Goal: Task Accomplishment & Management: Manage account settings

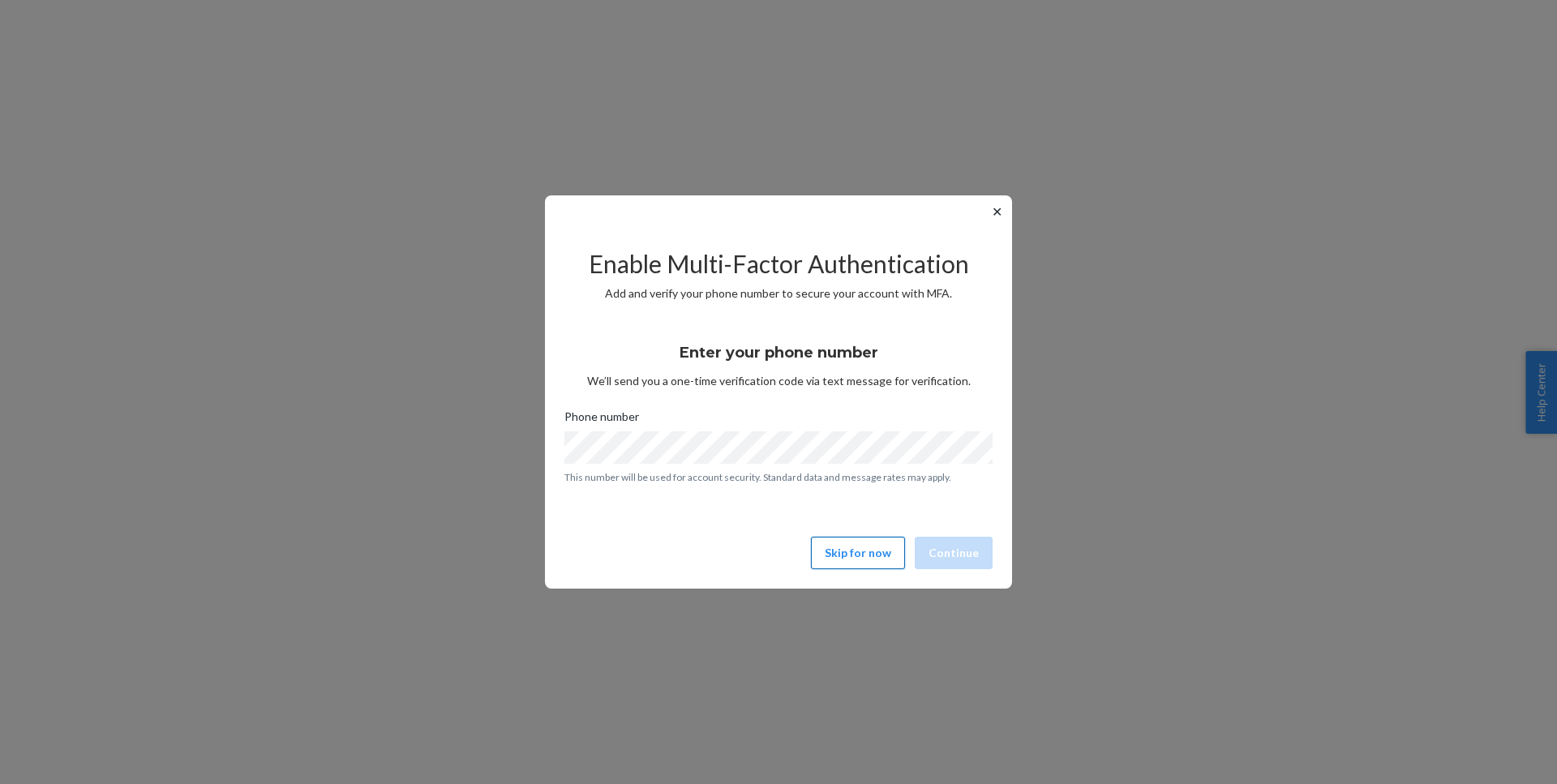
click at [879, 558] on button "Skip for now" at bounding box center [857, 553] width 94 height 32
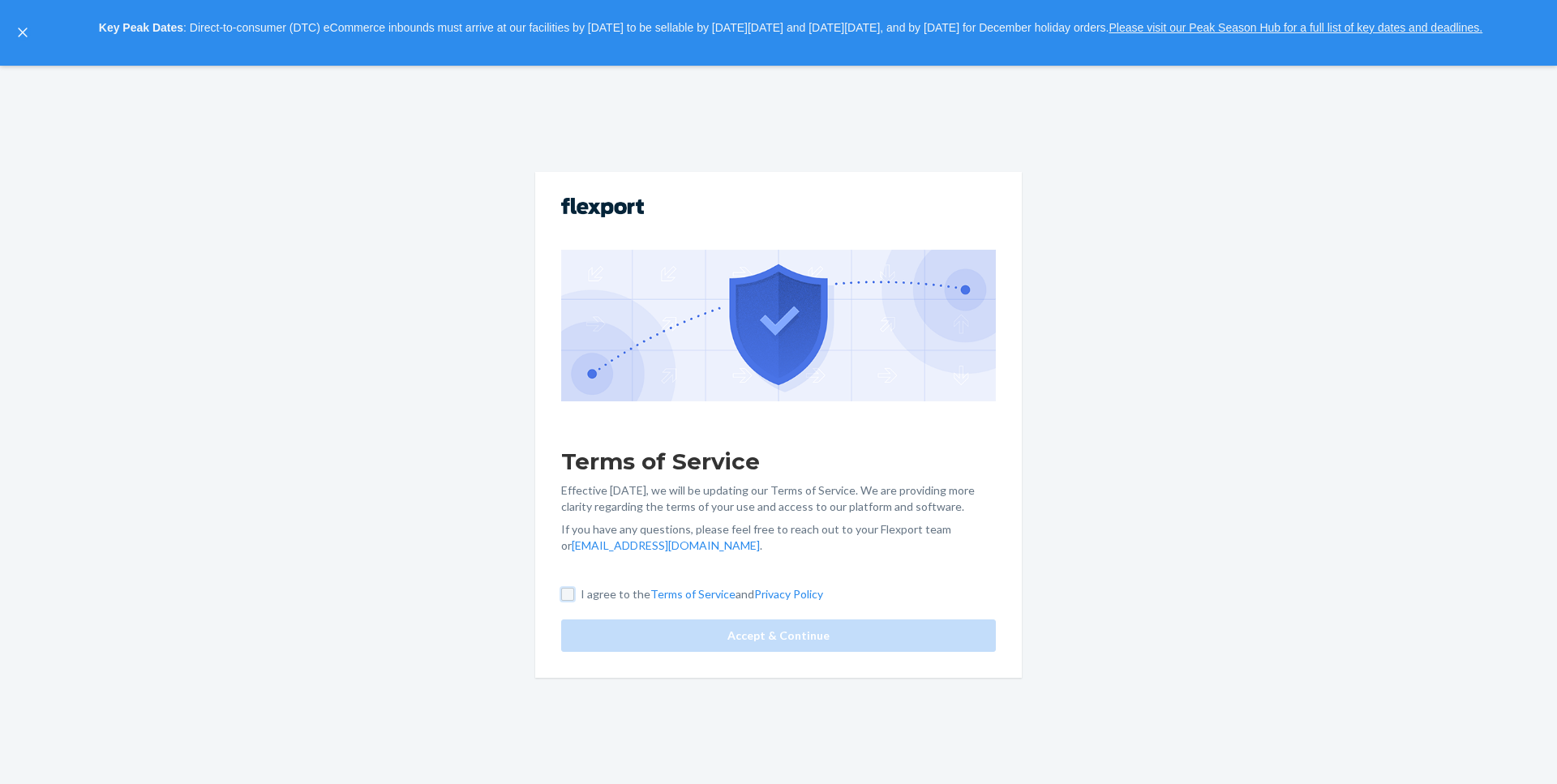
click at [566, 595] on input "I agree to the Terms of Service and Privacy Policy" at bounding box center [567, 594] width 13 height 13
checkbox input "true"
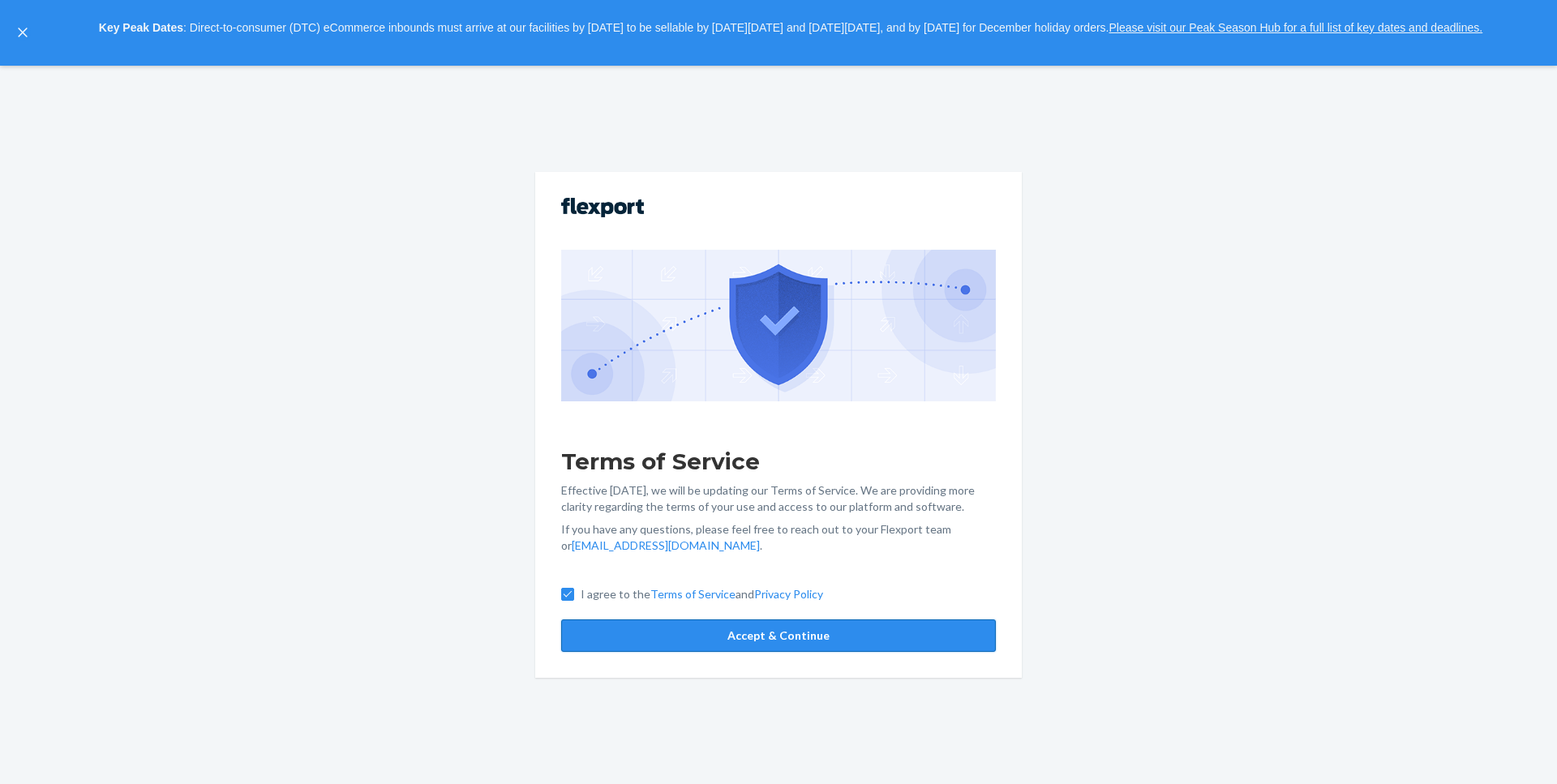
click at [692, 646] on button "Accept & Continue" at bounding box center [778, 635] width 434 height 32
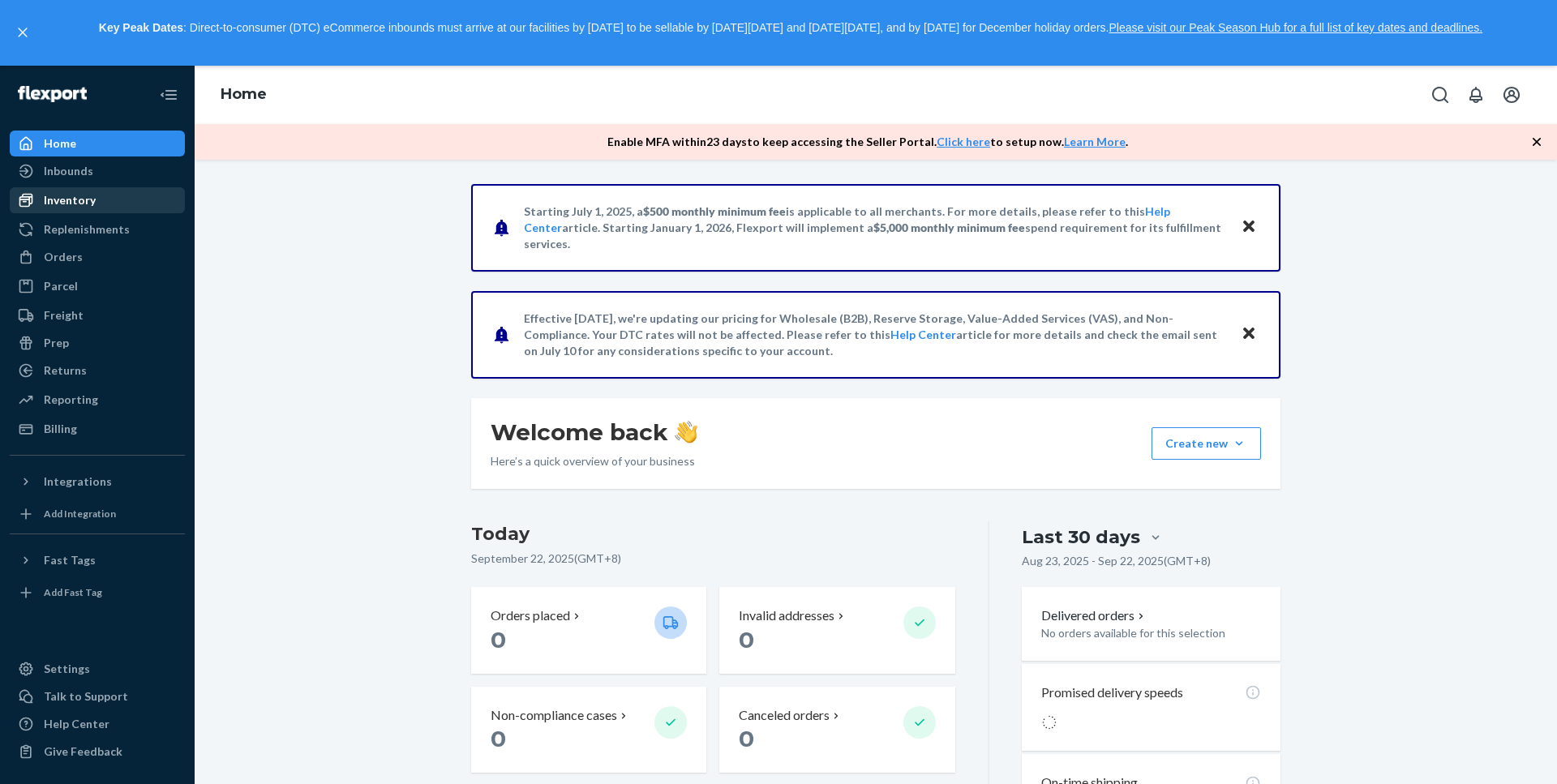
click at [79, 197] on div "Inventory" at bounding box center [70, 200] width 52 height 17
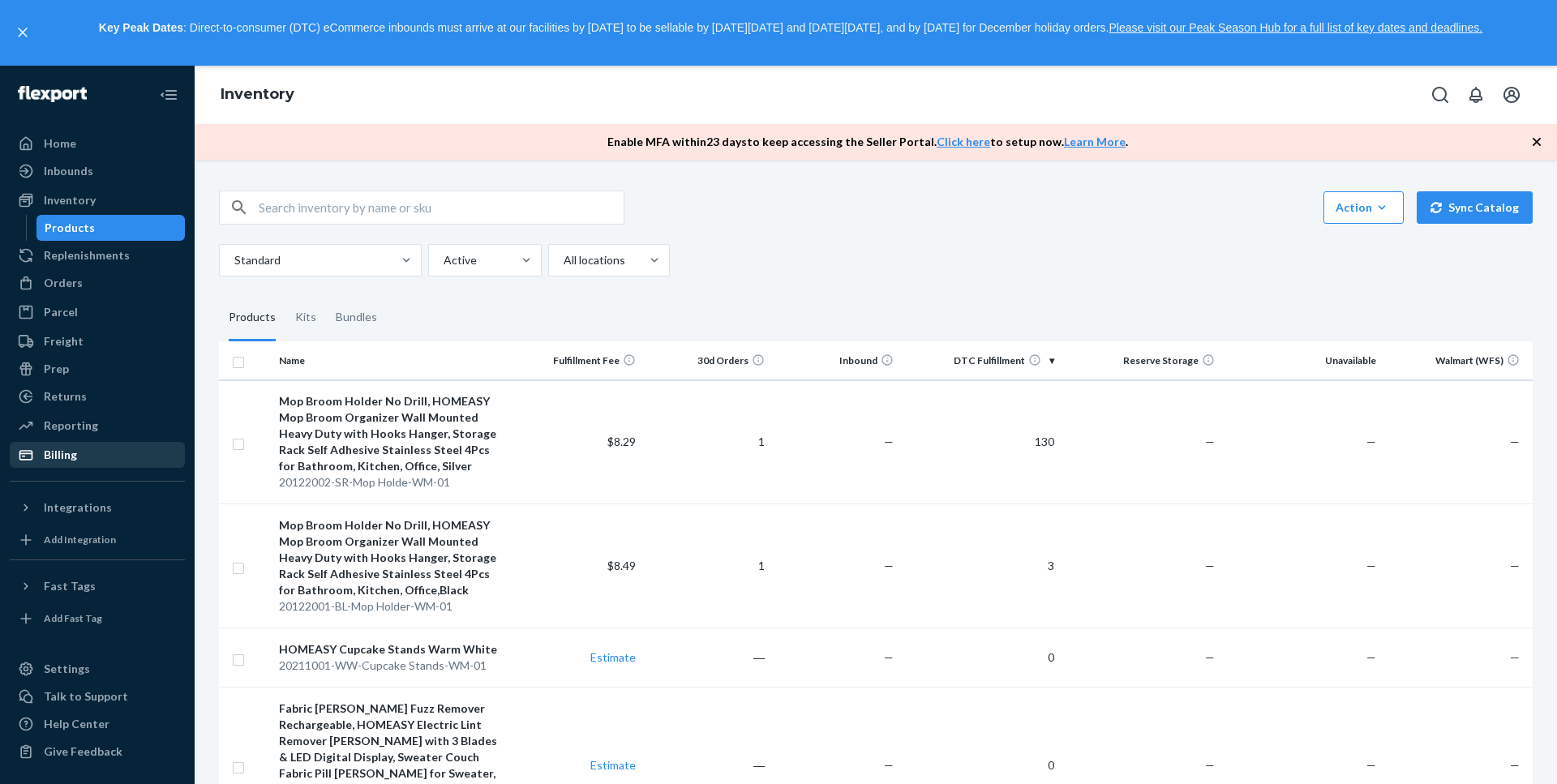
click at [84, 447] on div "Billing" at bounding box center [96, 454] width 172 height 23
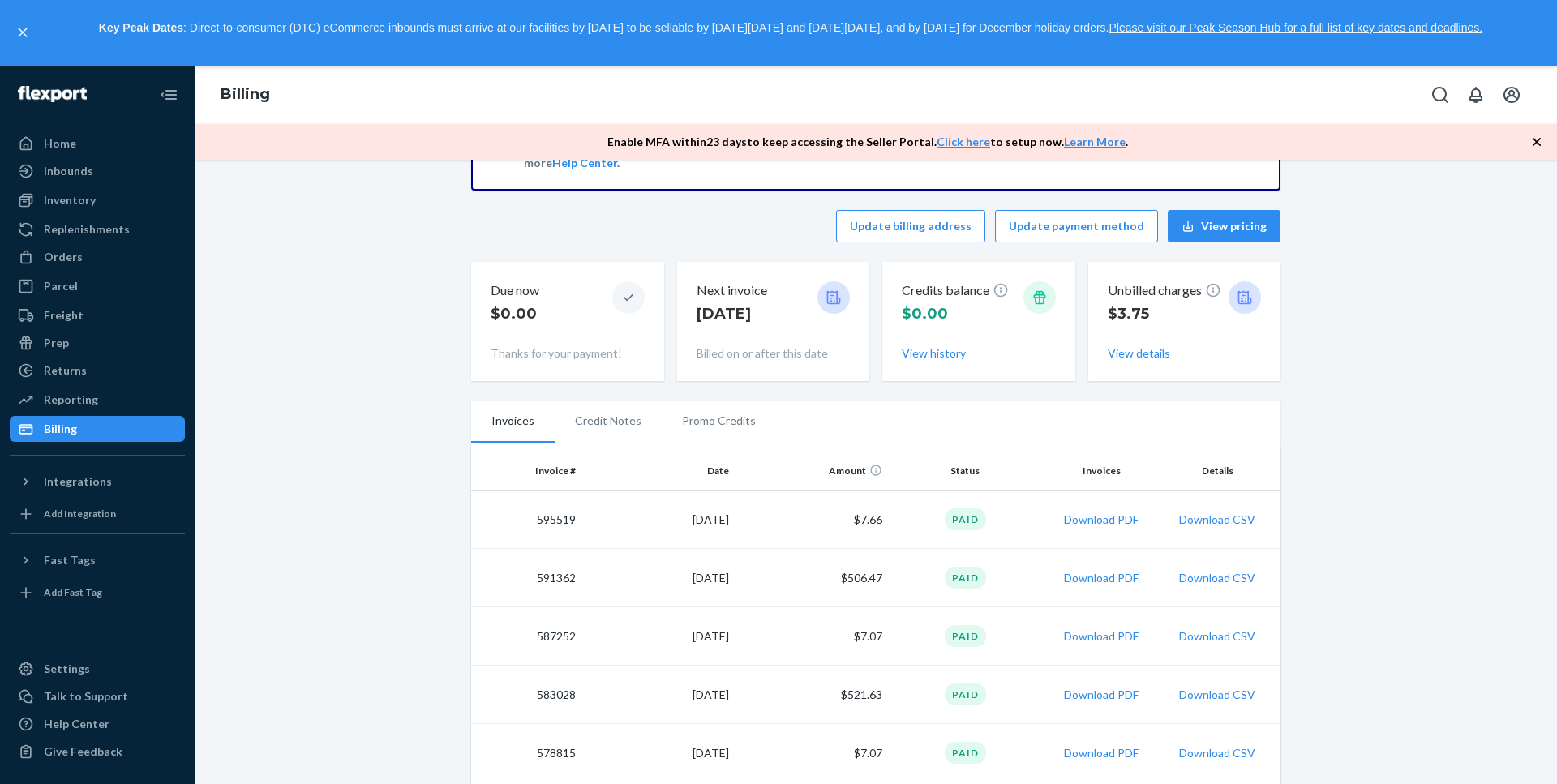
scroll to position [162, 0]
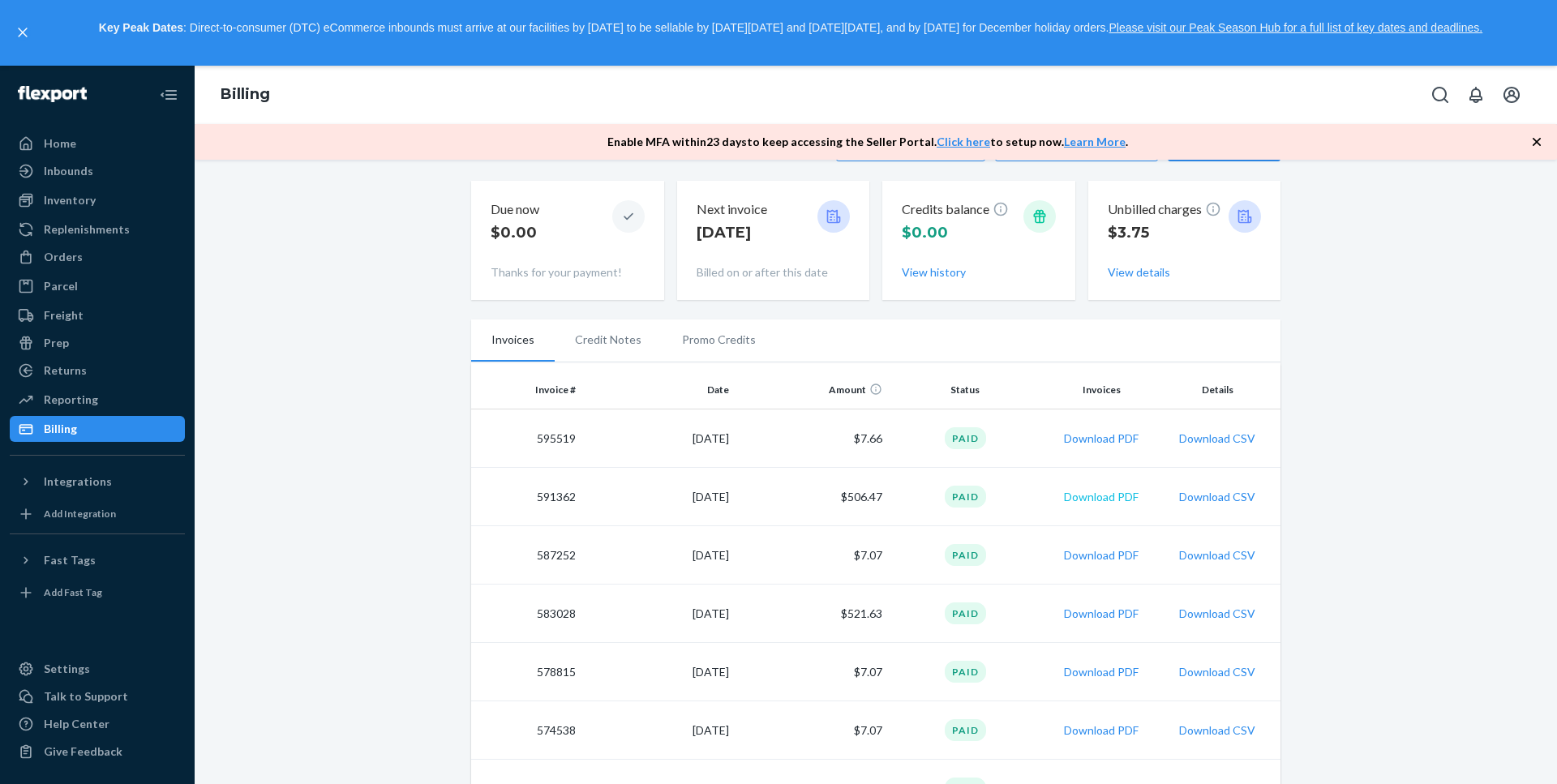
click at [1124, 499] on button "Download PDF" at bounding box center [1101, 498] width 74 height 17
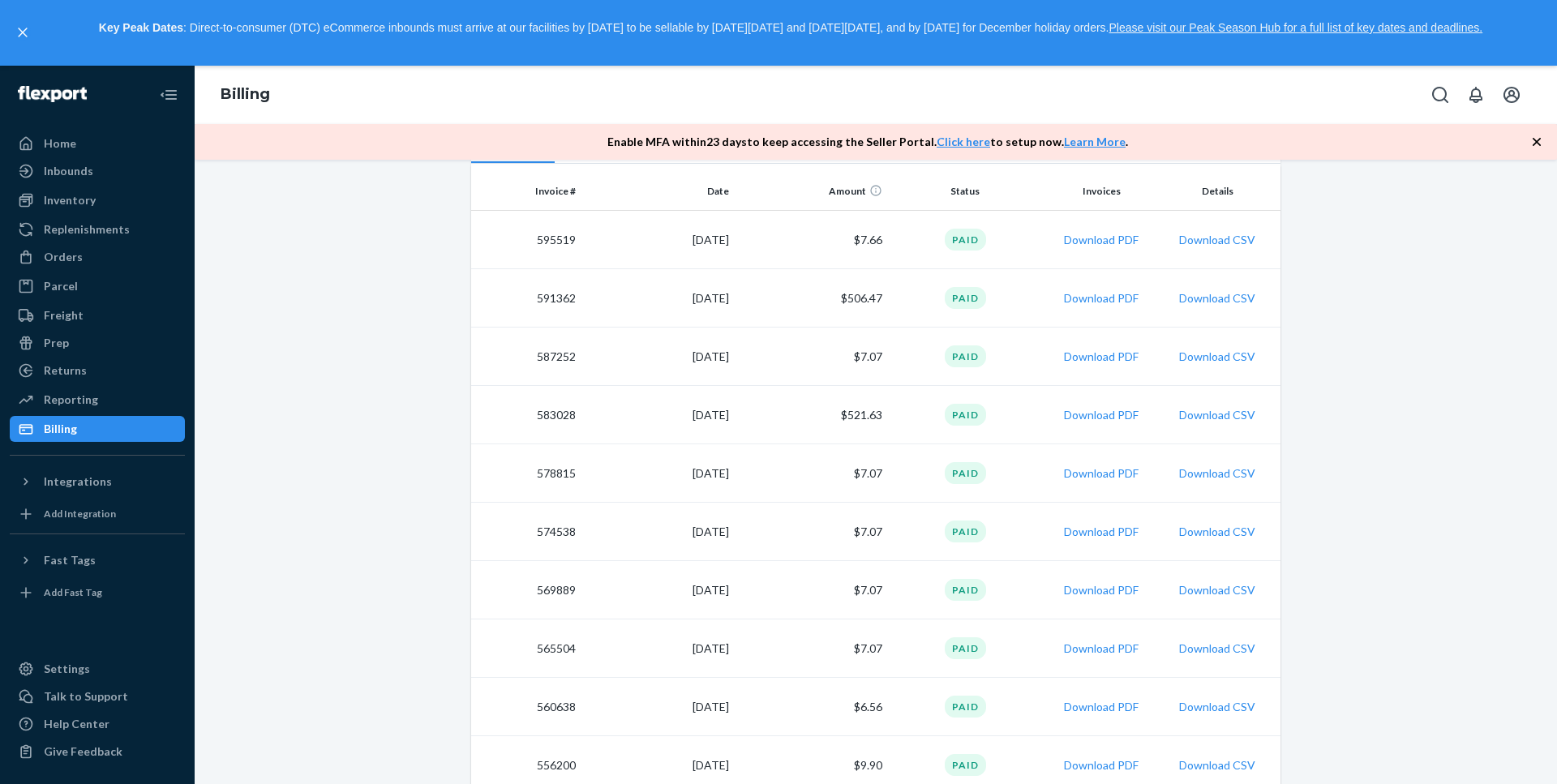
scroll to position [280, 0]
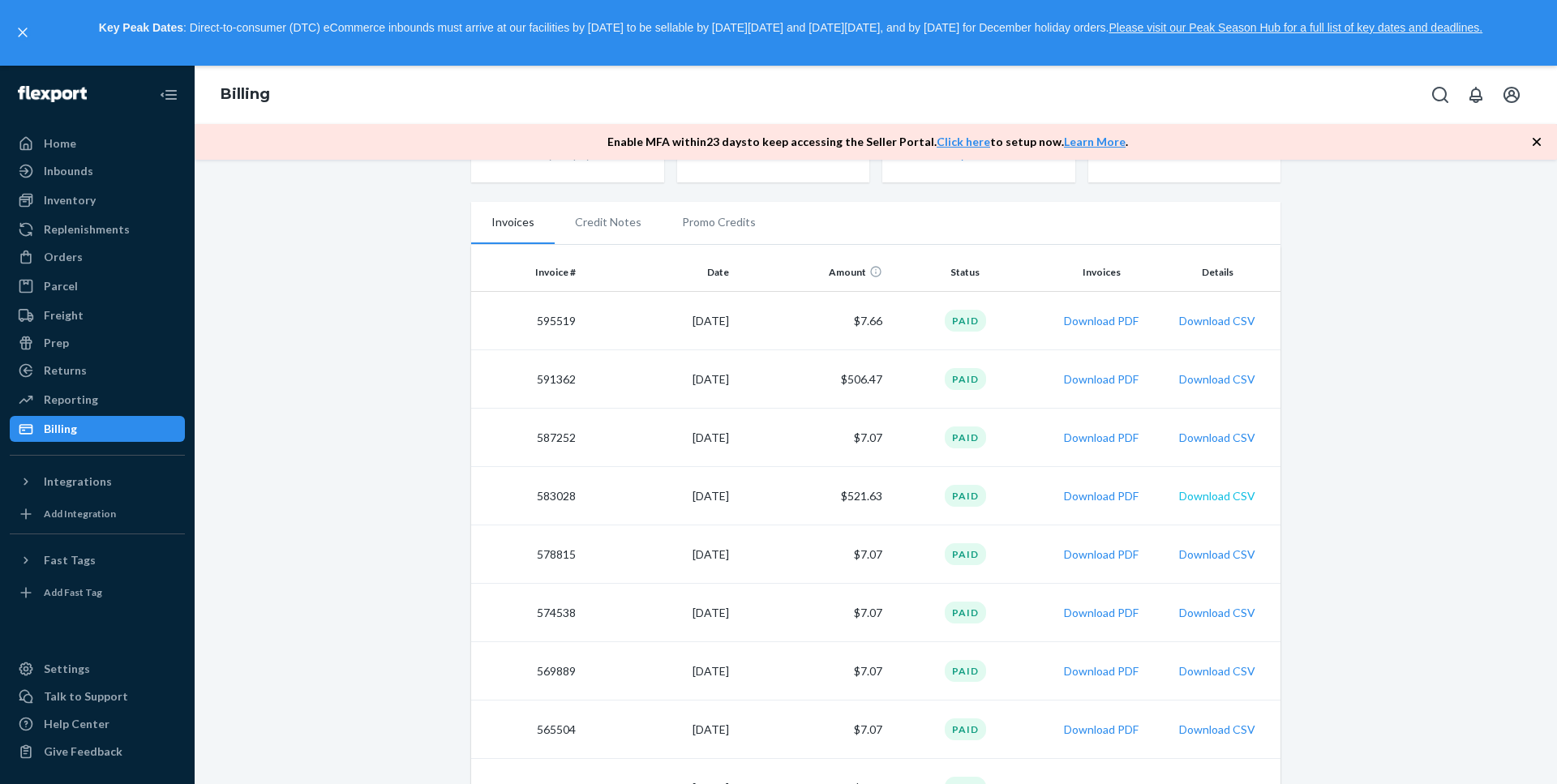
click at [1221, 495] on button "Download CSV" at bounding box center [1216, 497] width 76 height 17
click at [1102, 495] on button "Download PDF" at bounding box center [1101, 497] width 74 height 17
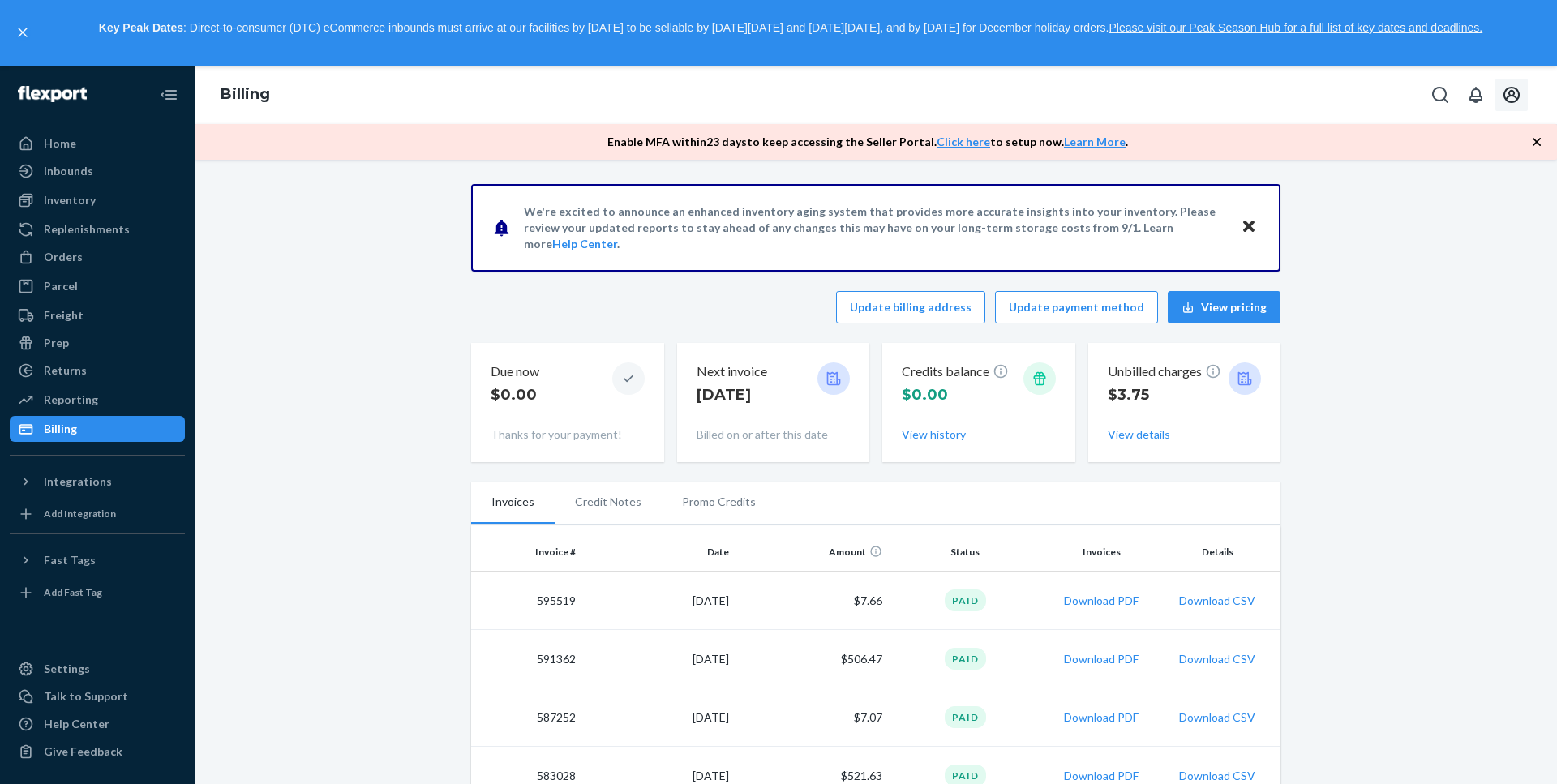
click at [1514, 101] on icon "Open account menu" at bounding box center [1512, 95] width 17 height 17
click at [1468, 102] on icon "Open notifications" at bounding box center [1475, 95] width 19 height 19
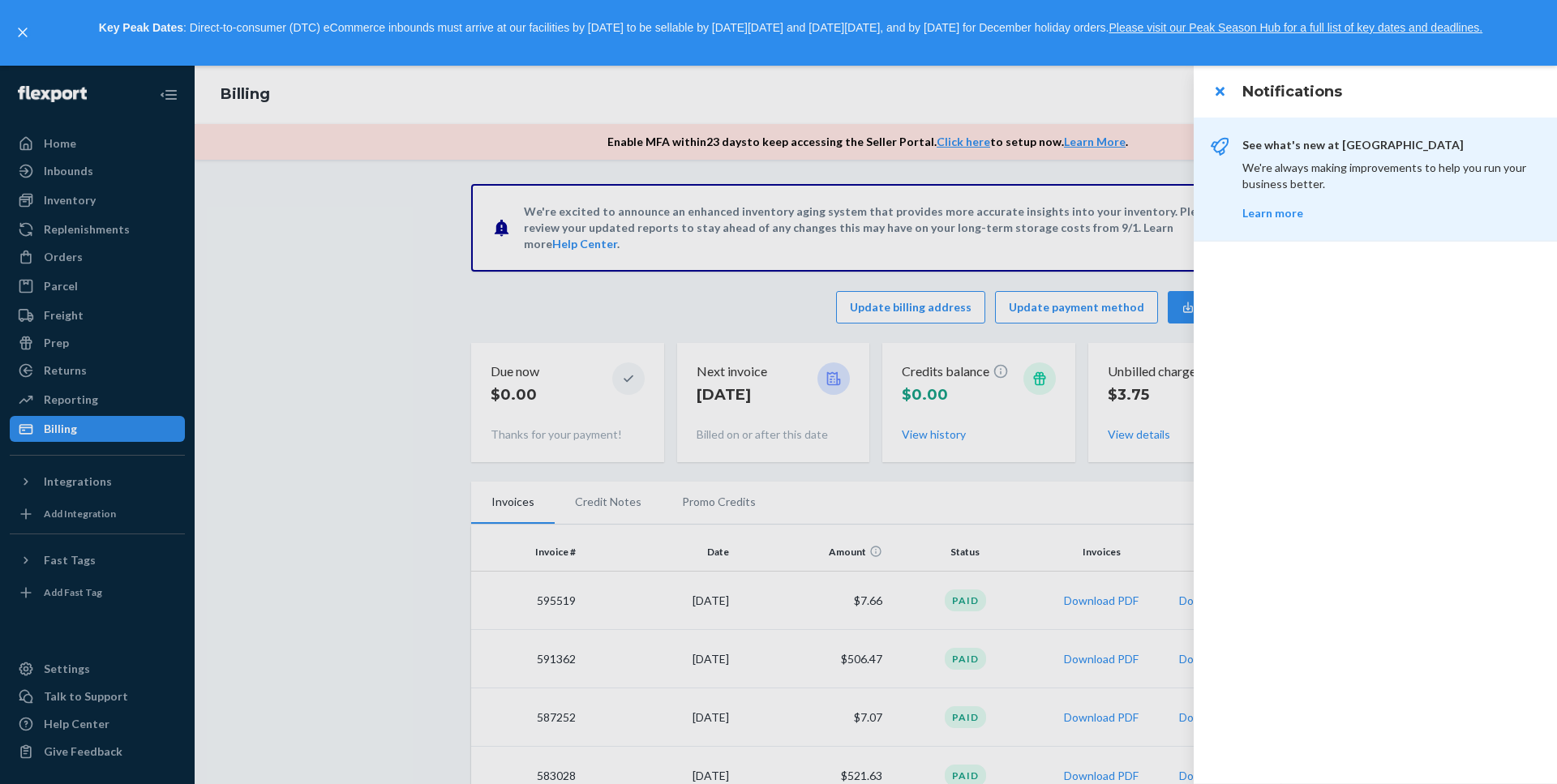
click at [1085, 101] on div at bounding box center [778, 425] width 1557 height 719
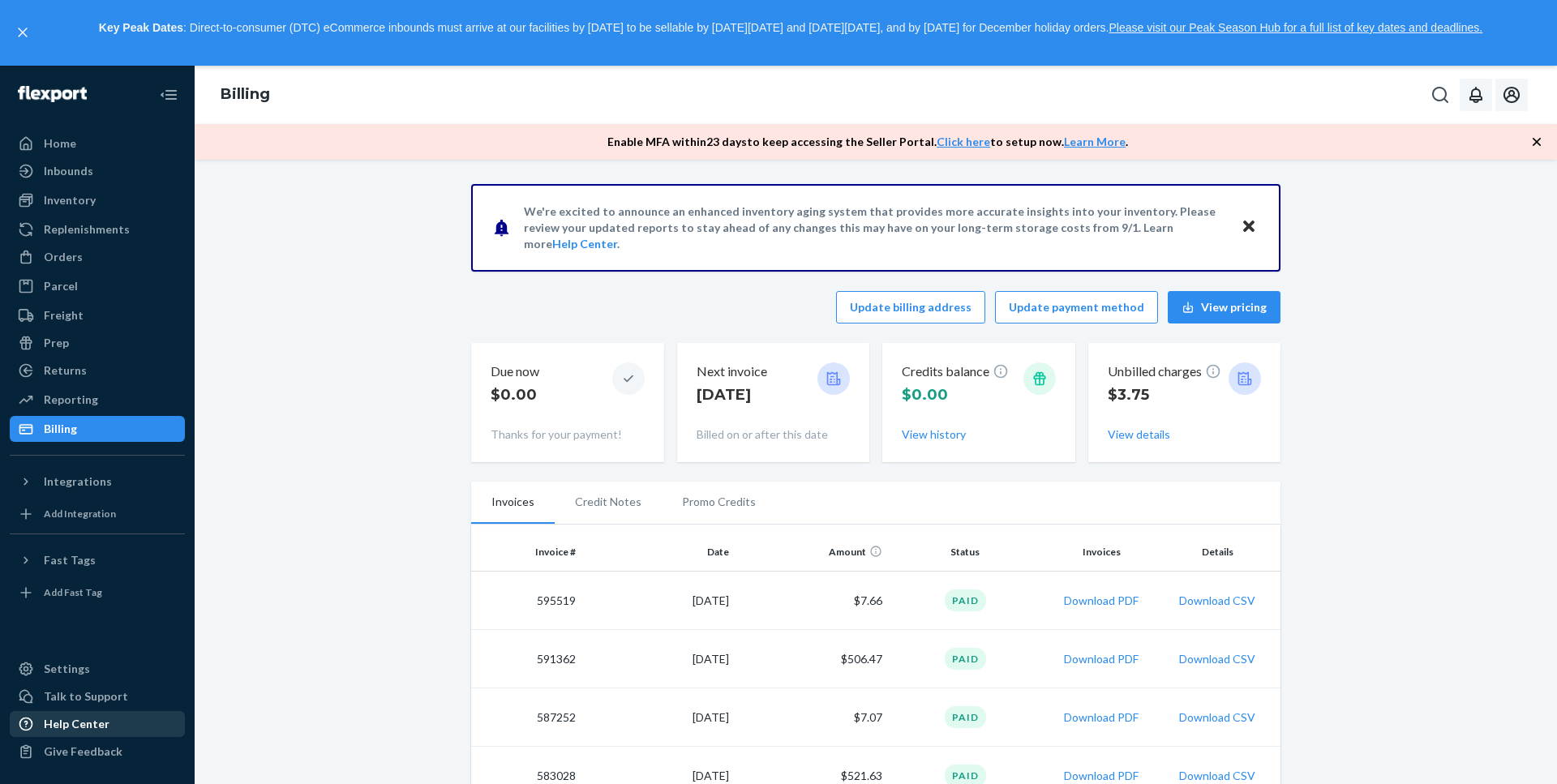
click at [115, 736] on link "Help Center" at bounding box center [97, 724] width 175 height 26
drag, startPoint x: 1228, startPoint y: 308, endPoint x: 1210, endPoint y: 316, distance: 19.7
click at [1228, 308] on button "View pricing" at bounding box center [1224, 307] width 113 height 32
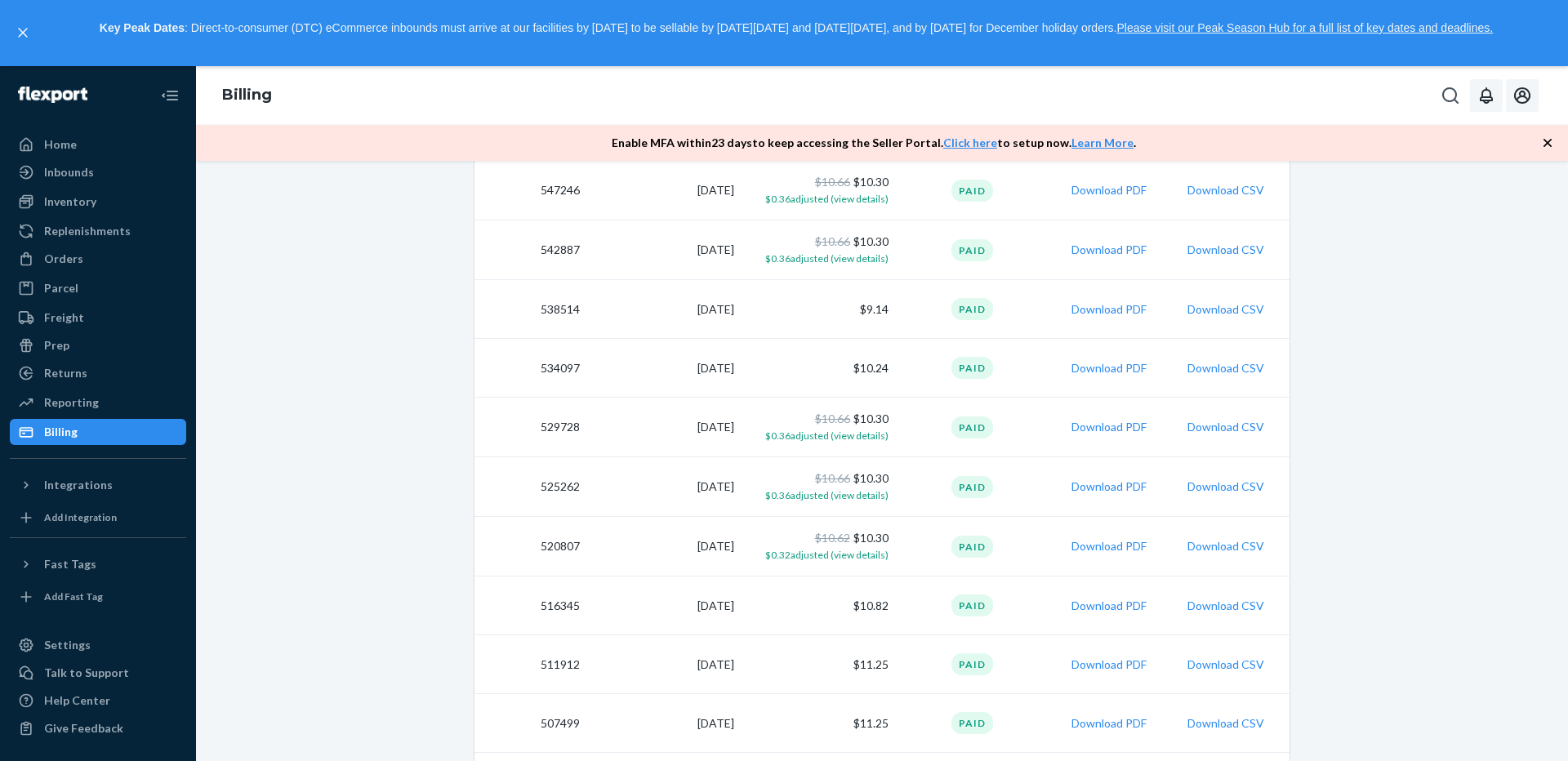
scroll to position [1225, 0]
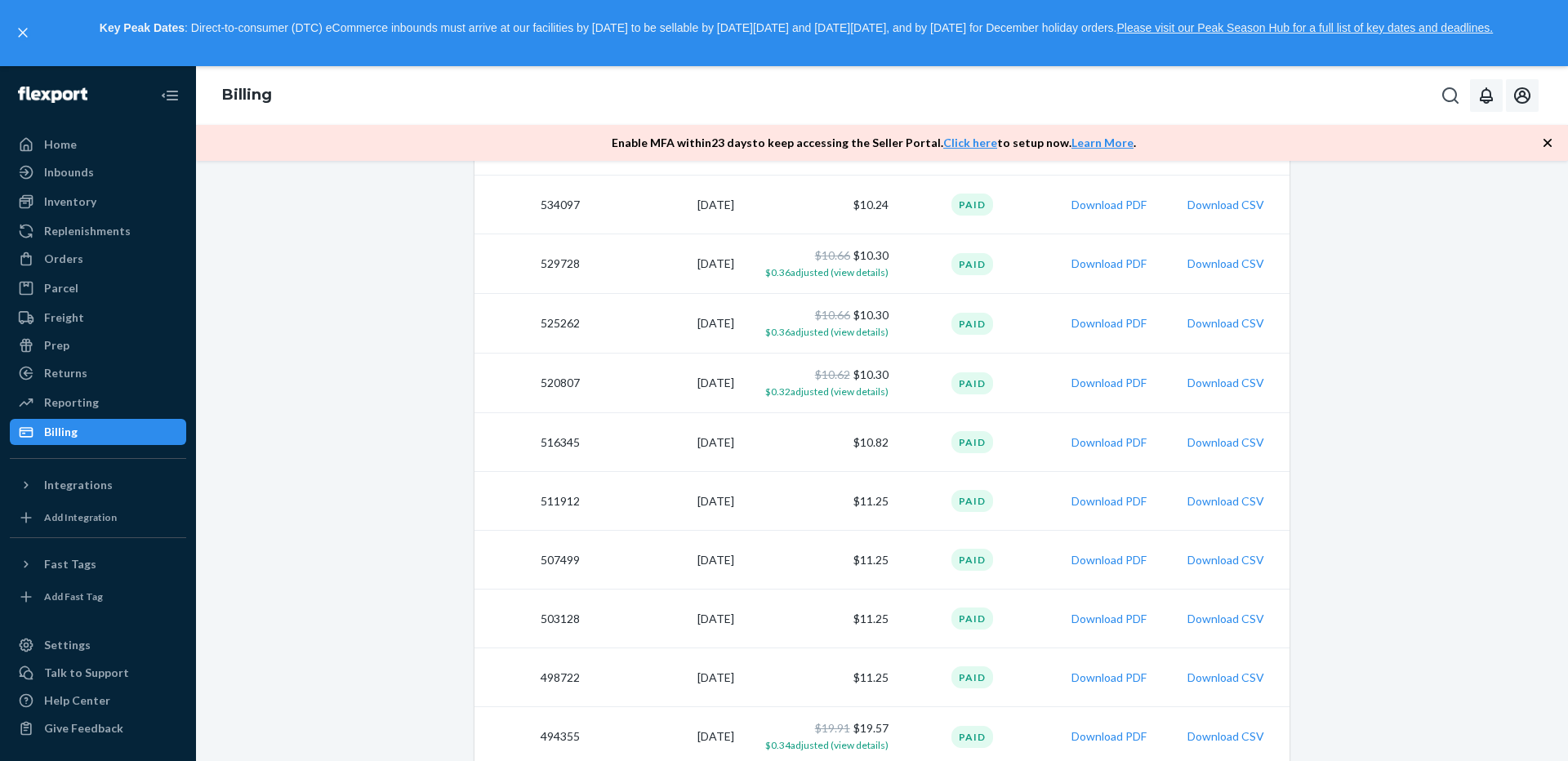
drag, startPoint x: 541, startPoint y: 558, endPoint x: 1331, endPoint y: 422, distance: 801.6
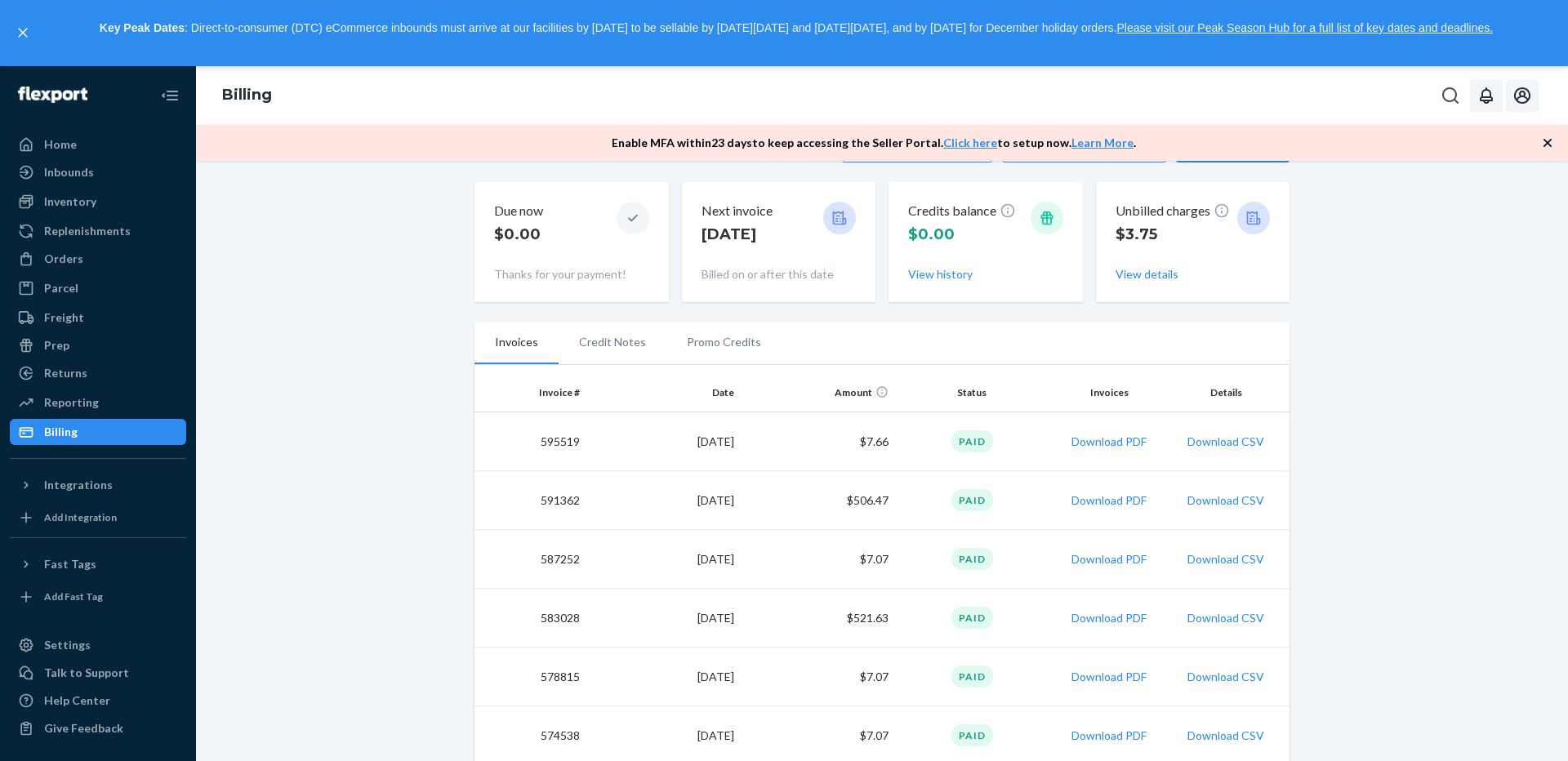
scroll to position [81, 0]
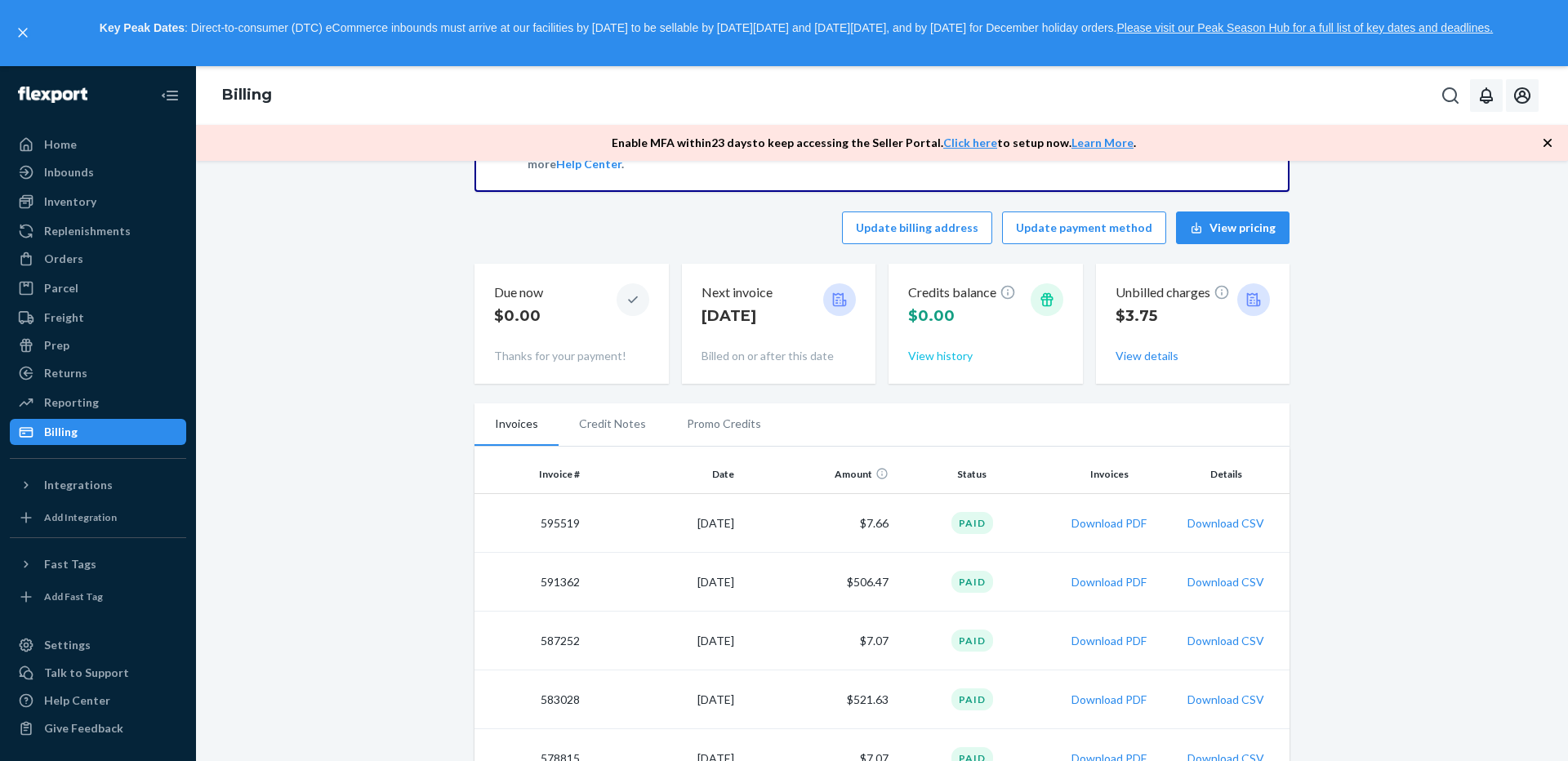
click at [955, 359] on button "View history" at bounding box center [940, 356] width 65 height 17
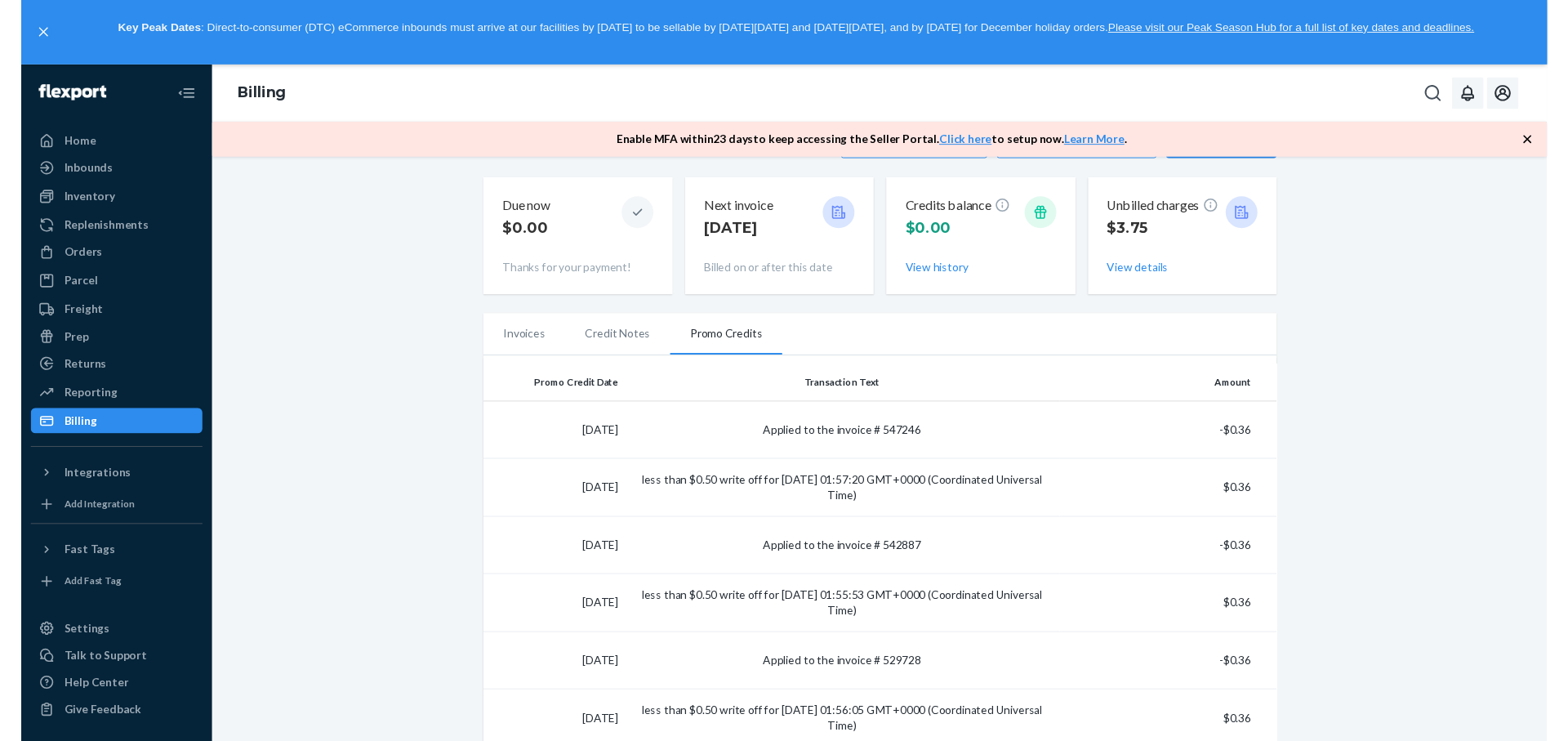
scroll to position [245, 0]
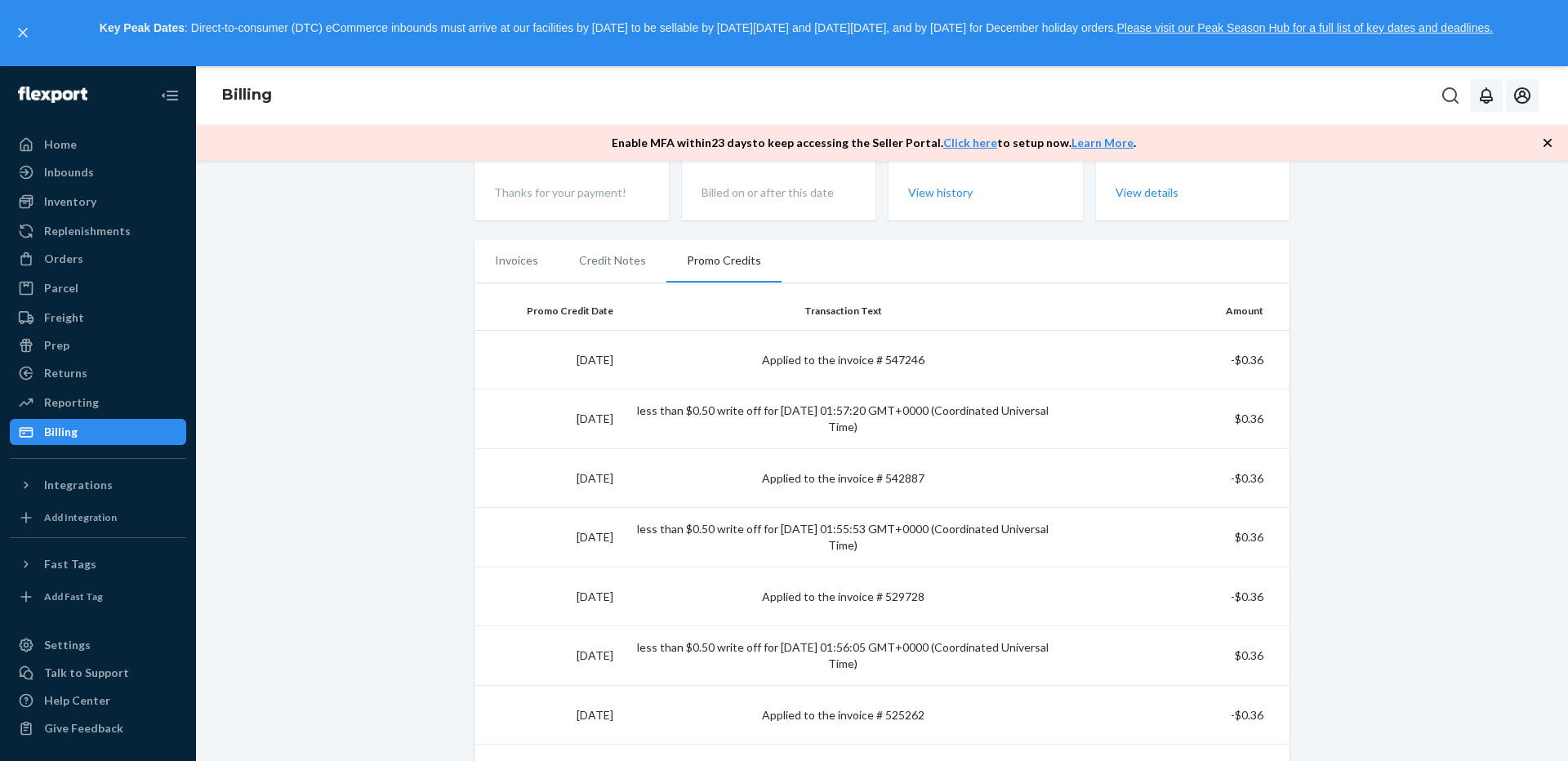
click at [502, 263] on li "Invoices" at bounding box center [516, 261] width 84 height 41
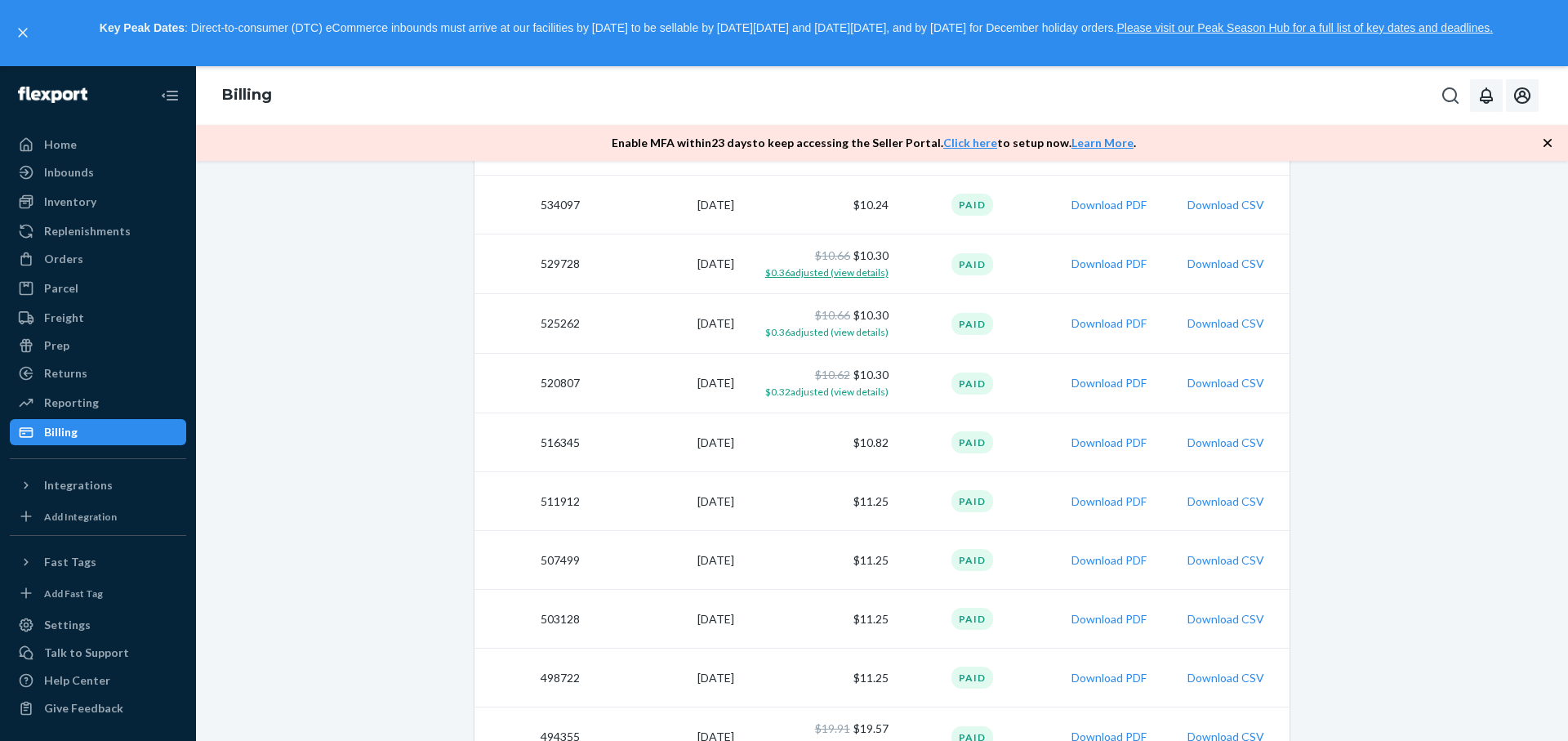
scroll to position [1393, 0]
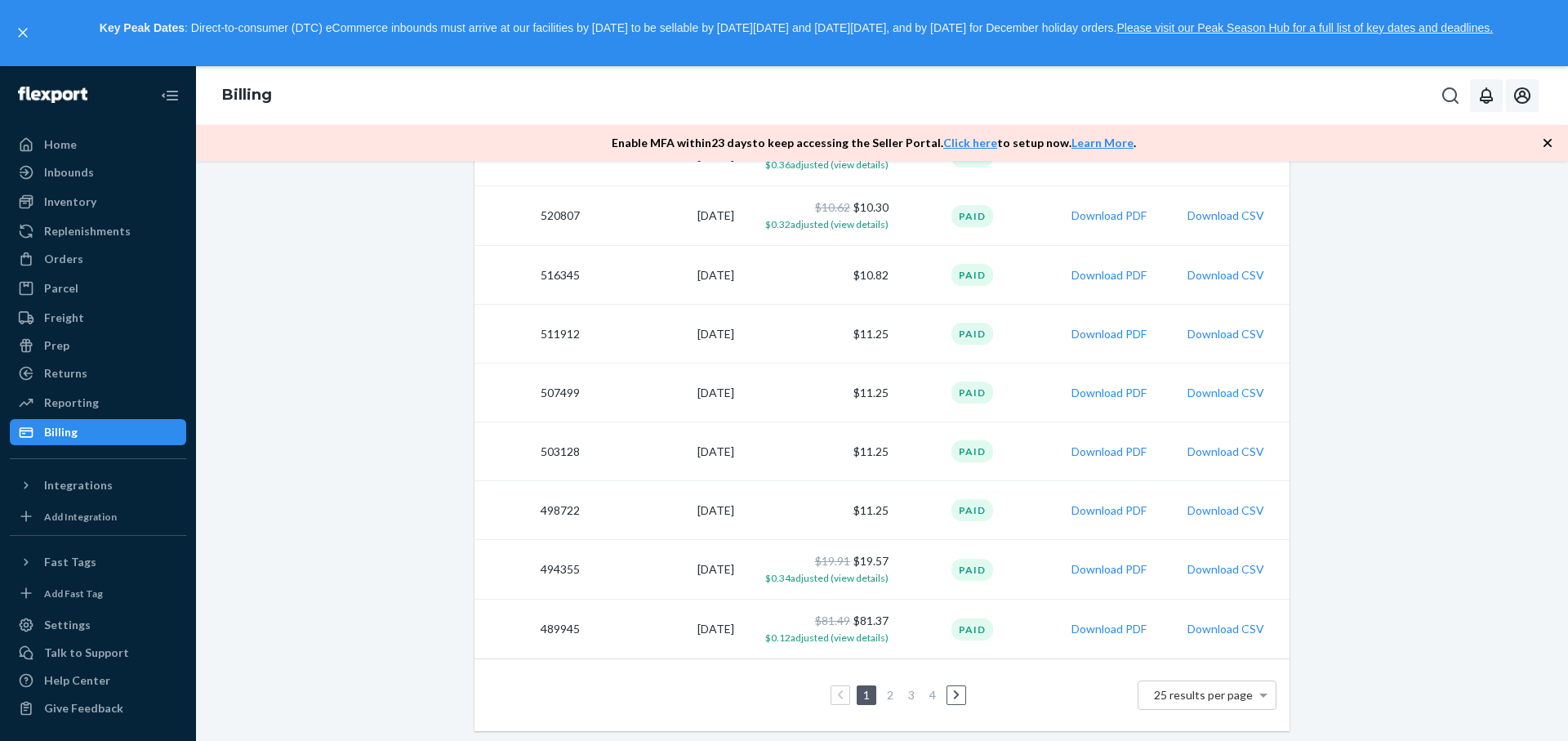
click at [955, 694] on link at bounding box center [956, 695] width 18 height 19
click at [837, 698] on link at bounding box center [839, 695] width 18 height 19
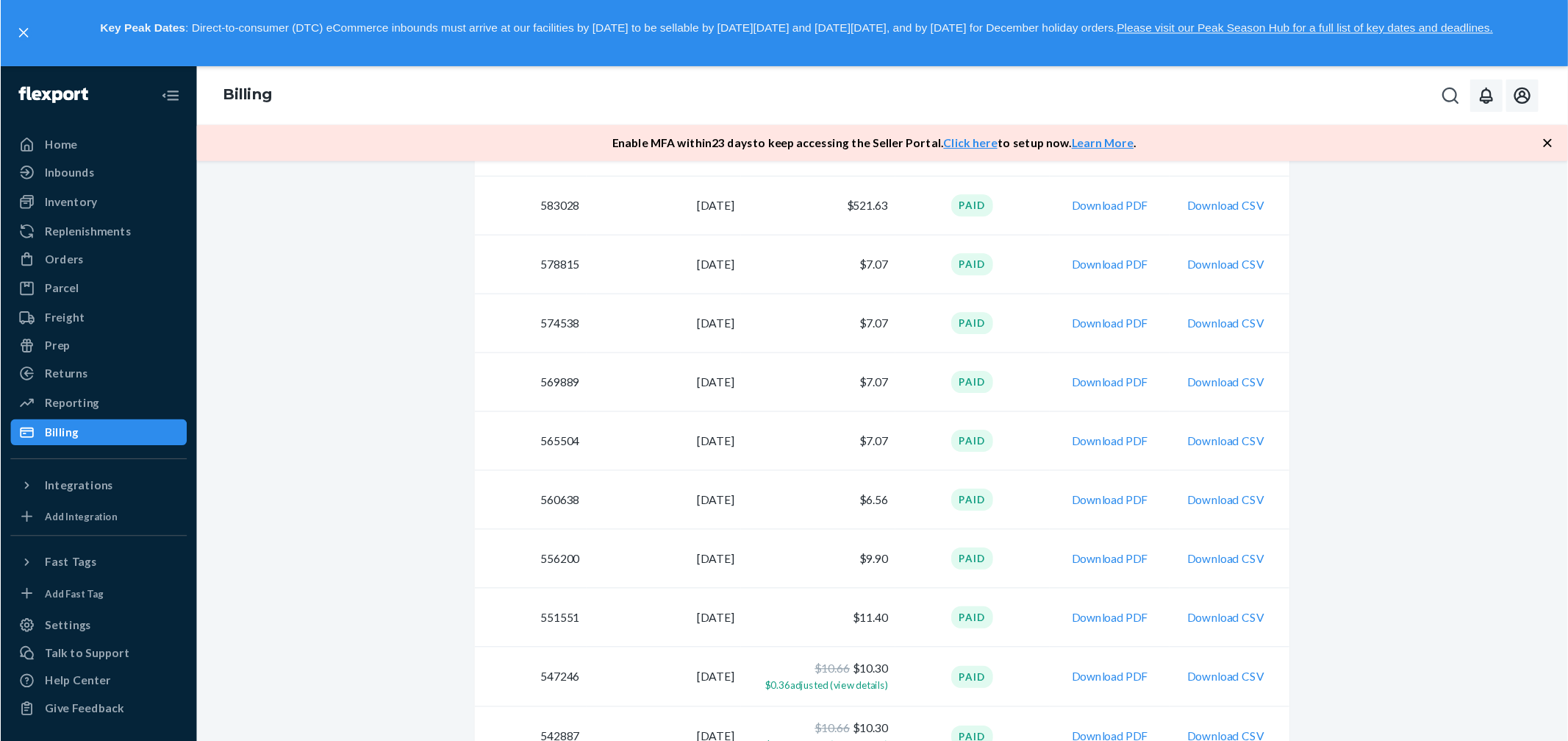
scroll to position [371, 0]
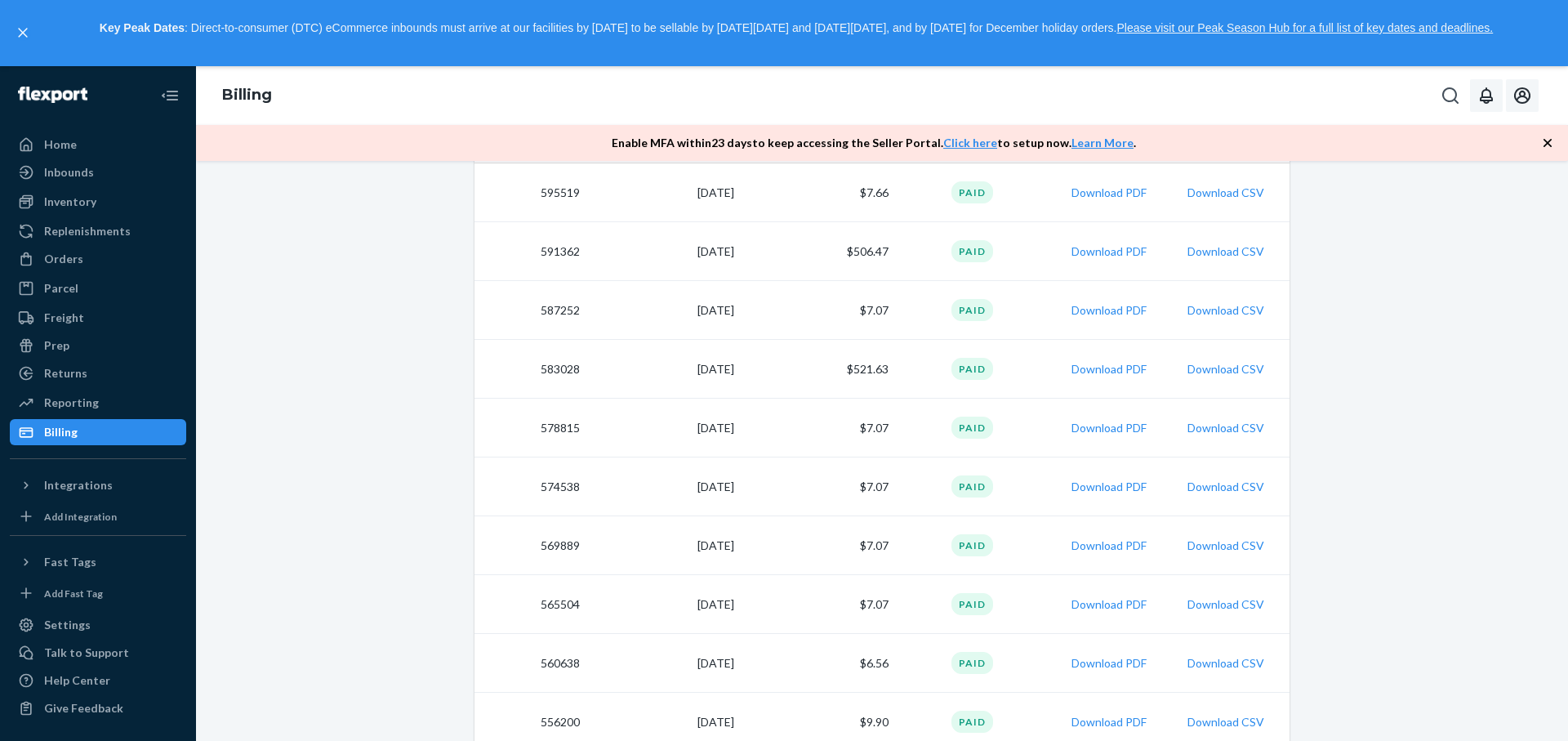
click at [1548, 140] on icon "button" at bounding box center [1548, 143] width 17 height 17
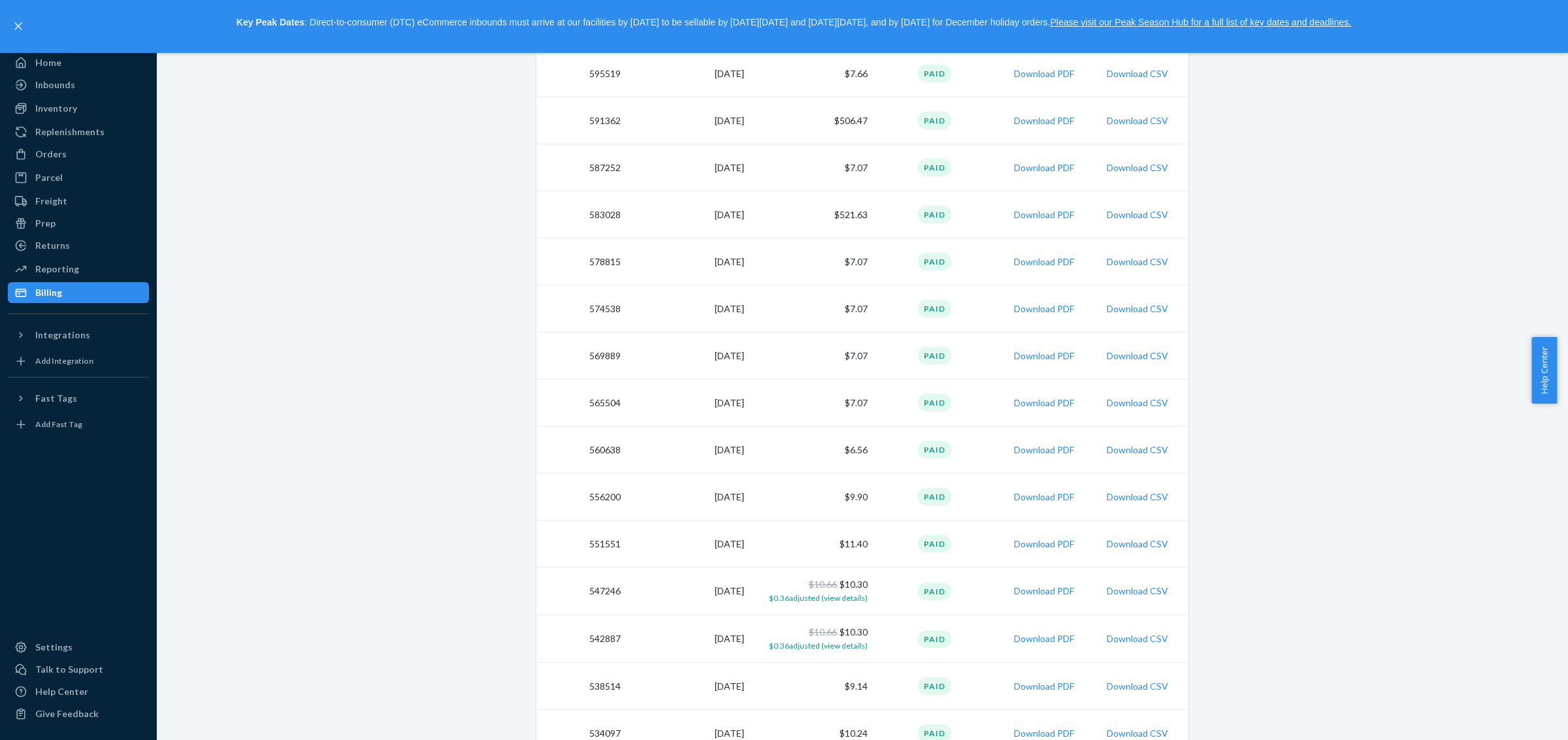
drag, startPoint x: 1246, startPoint y: 7, endPoint x: 1300, endPoint y: 528, distance: 523.8
click at [1254, 528] on div "We're excited to announce an enhanced inventory aging system that provides more…" at bounding box center [862, 517] width 1392 height 1558
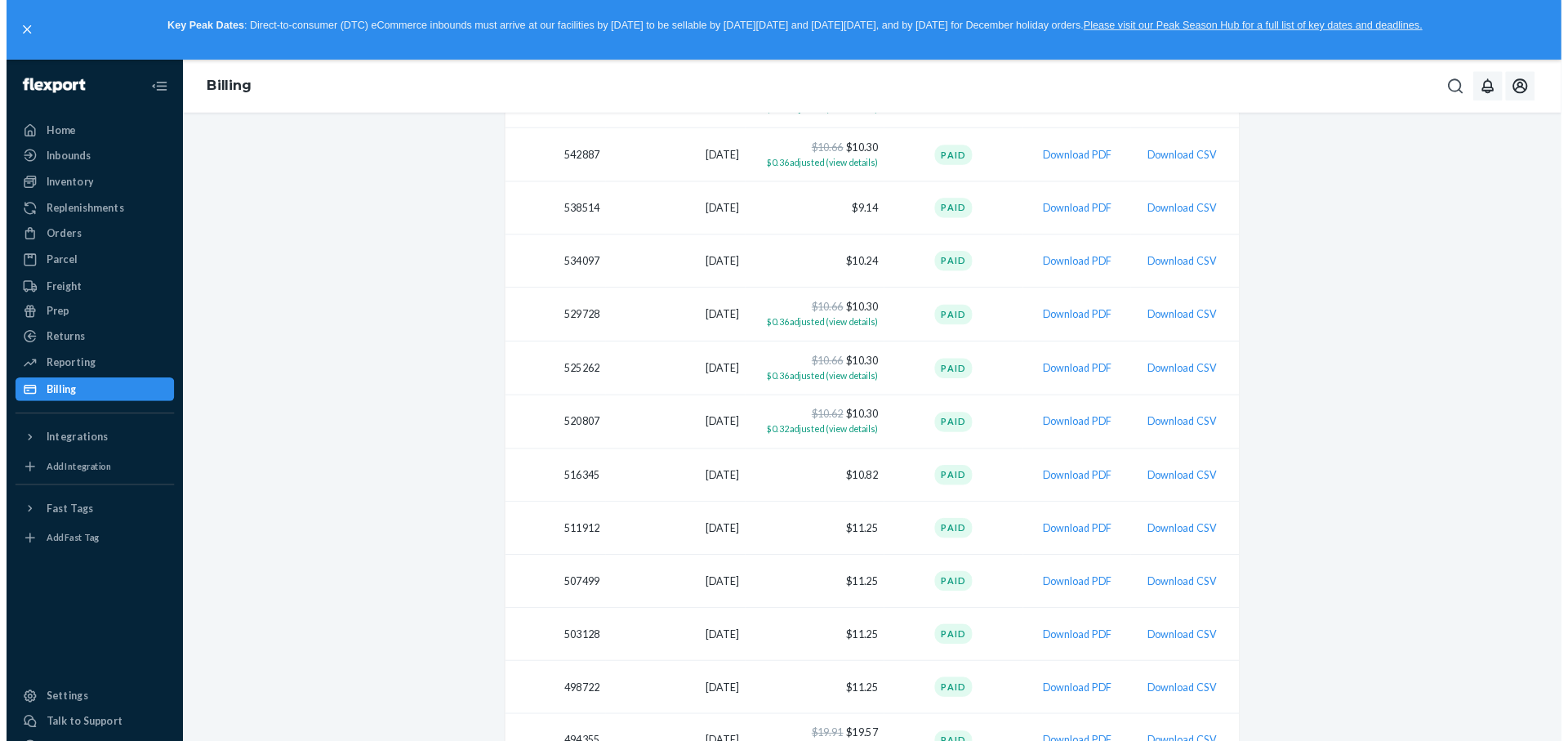
scroll to position [1105, 0]
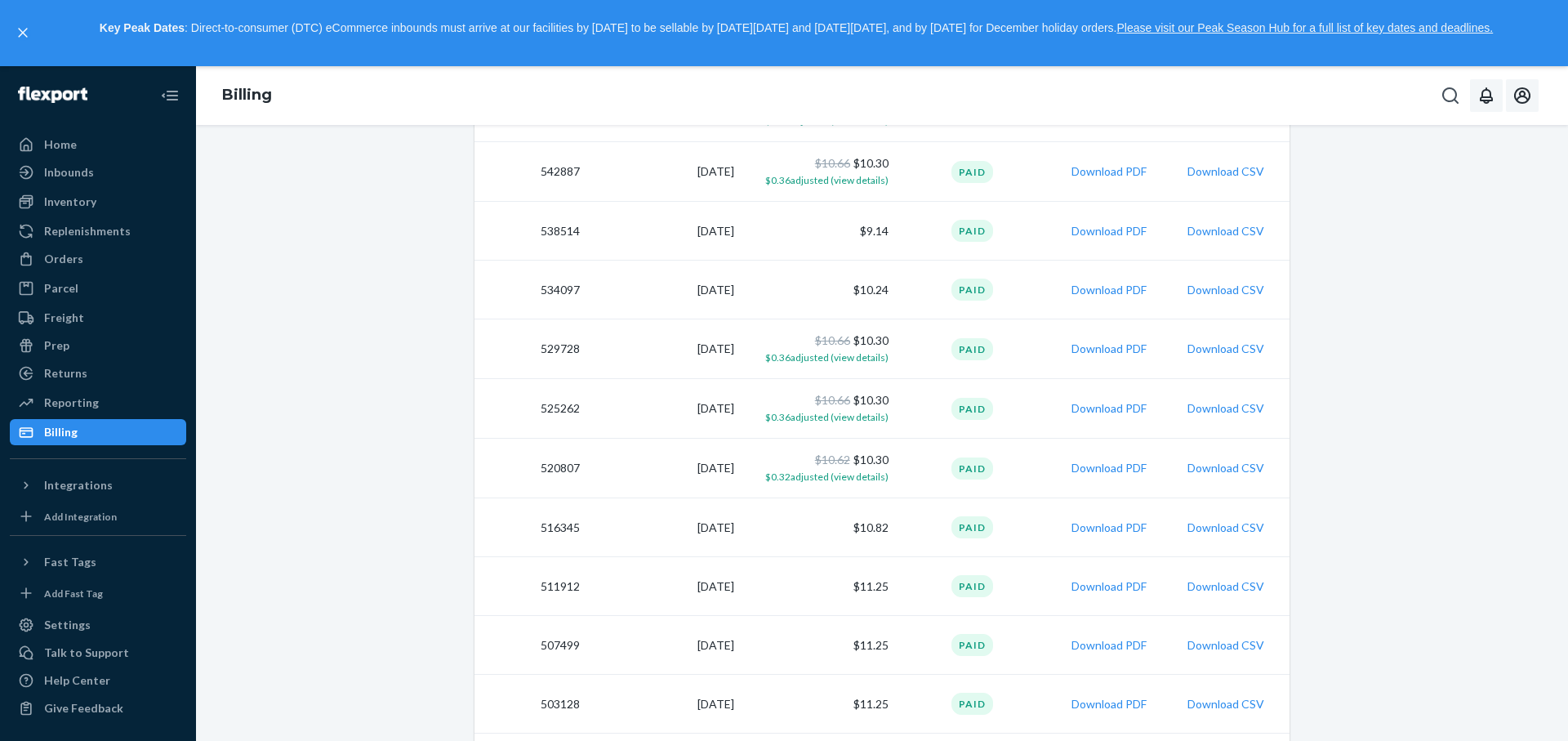
drag, startPoint x: 1932, startPoint y: 8, endPoint x: 1334, endPoint y: 454, distance: 746.0
click at [1334, 454] on div "We're excited to announce an enhanced inventory aging system that provides more…" at bounding box center [882, 19] width 1348 height 1949
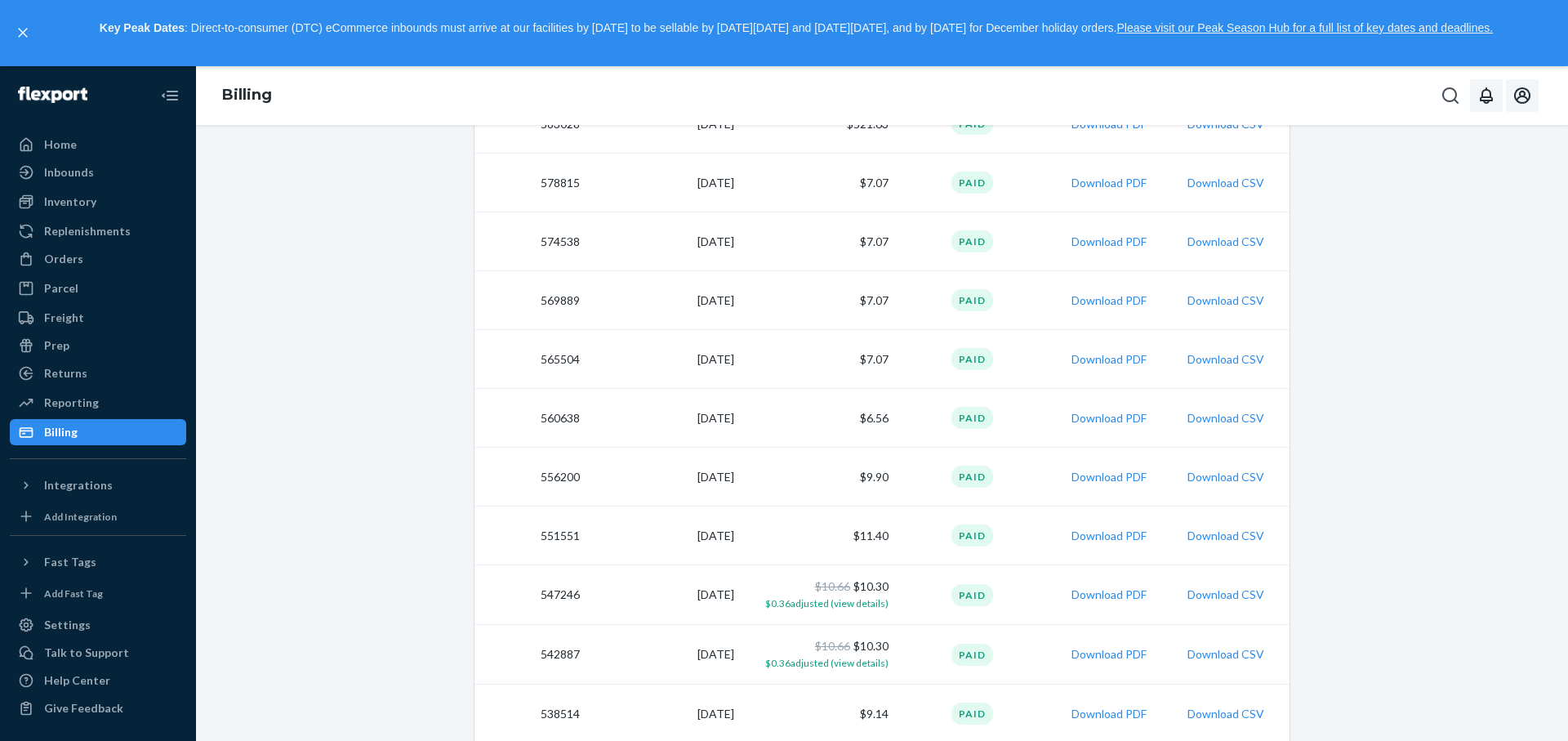
scroll to position [459, 0]
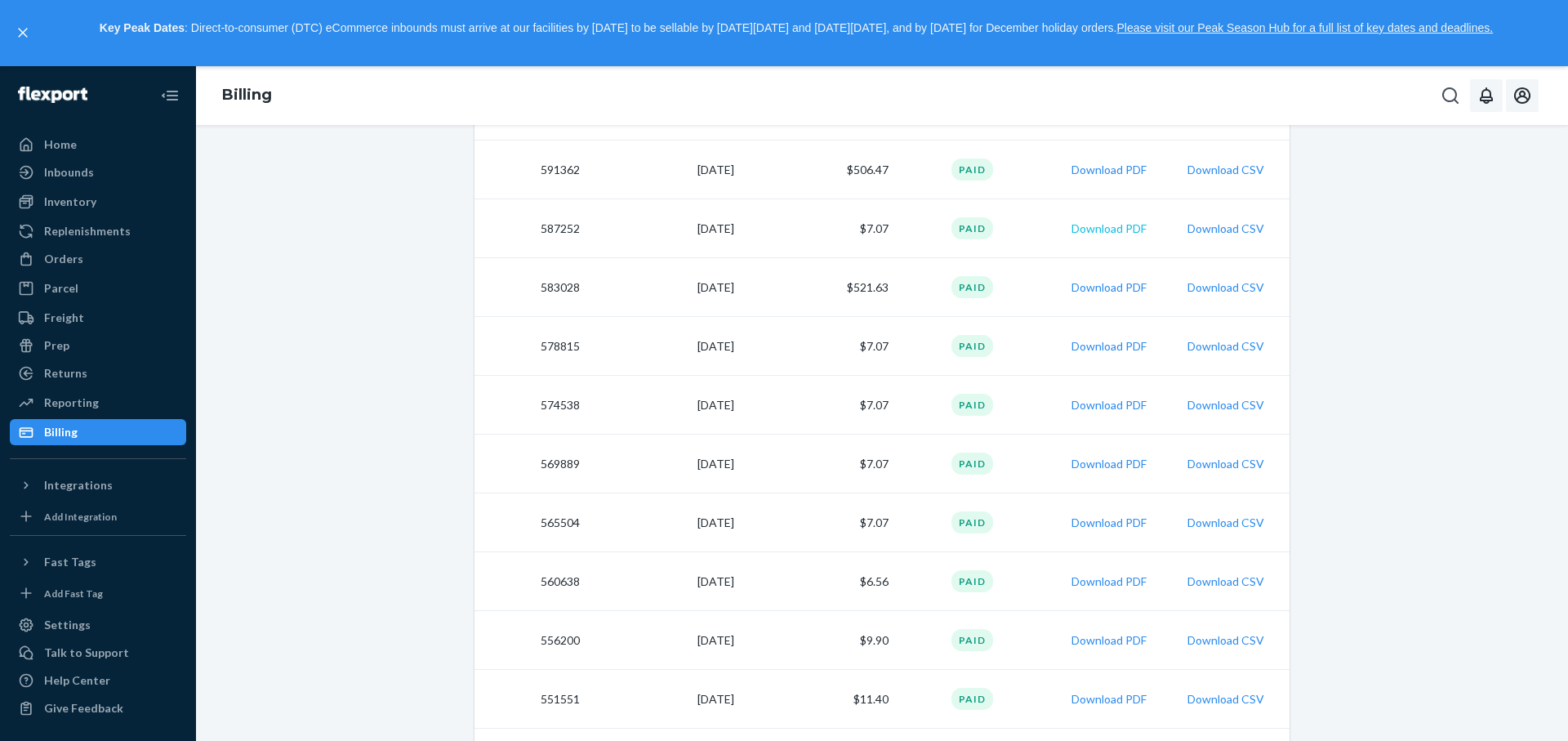
click at [1119, 228] on button "Download PDF" at bounding box center [1109, 229] width 75 height 17
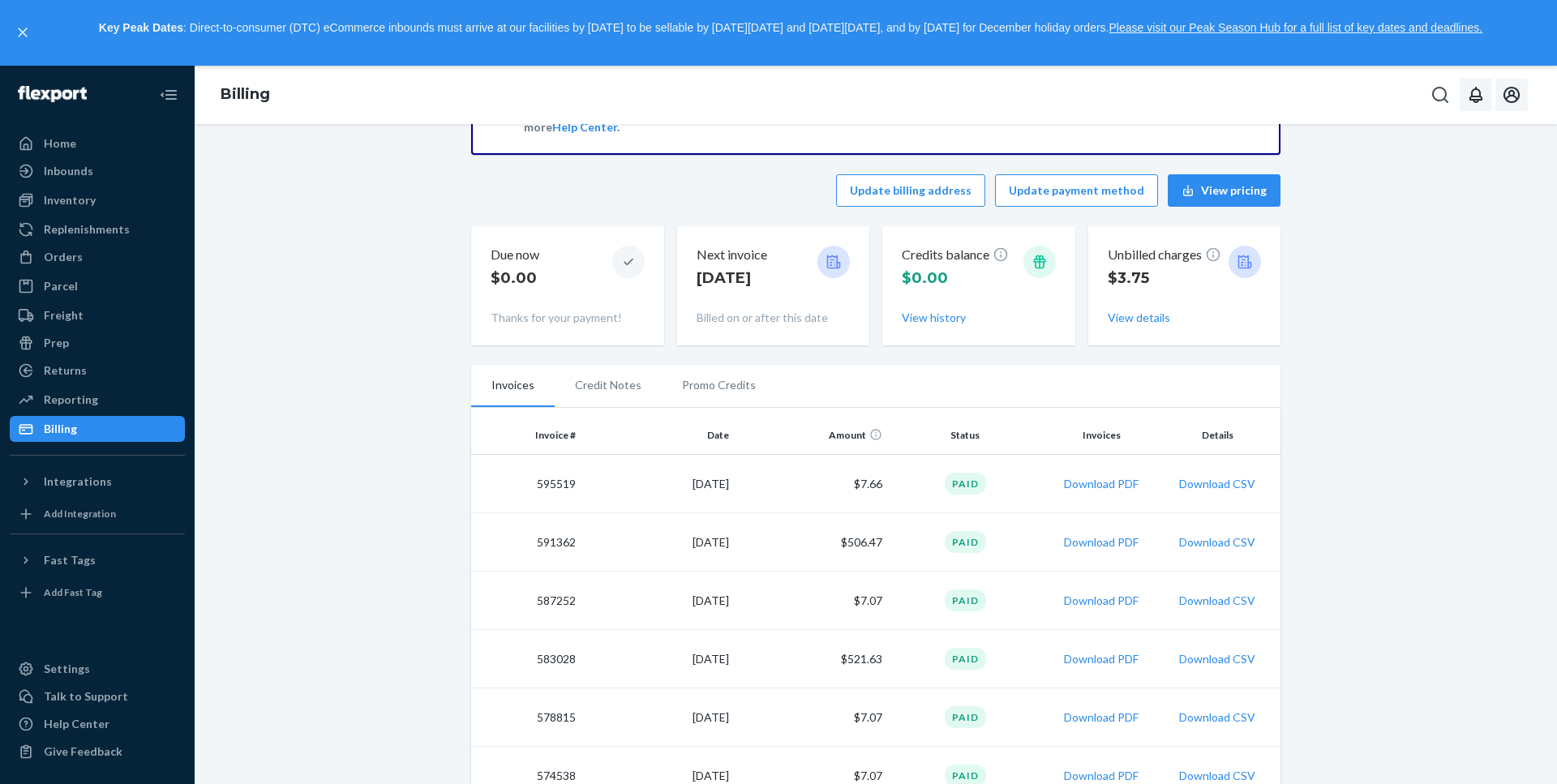
scroll to position [0, 0]
